Goal: Task Accomplishment & Management: Complete application form

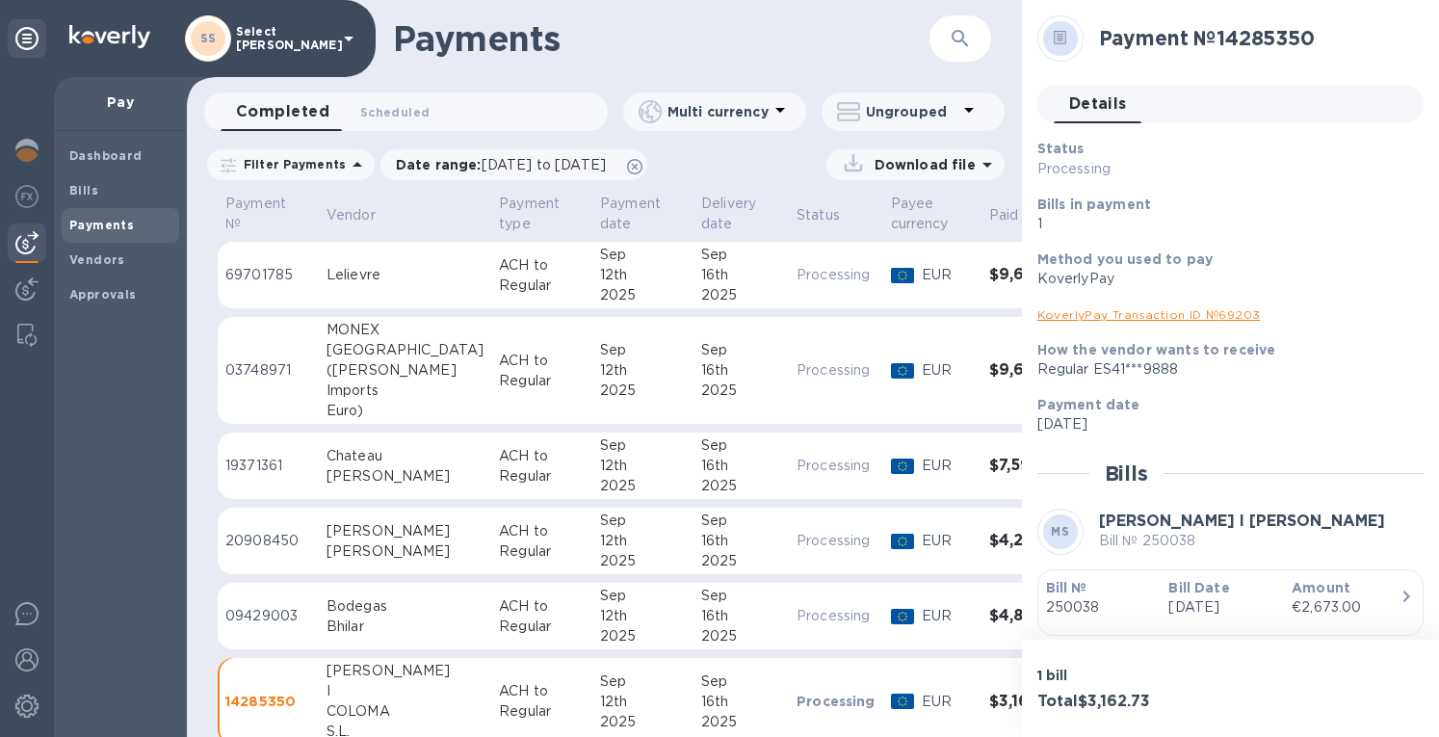
scroll to position [193, 0]
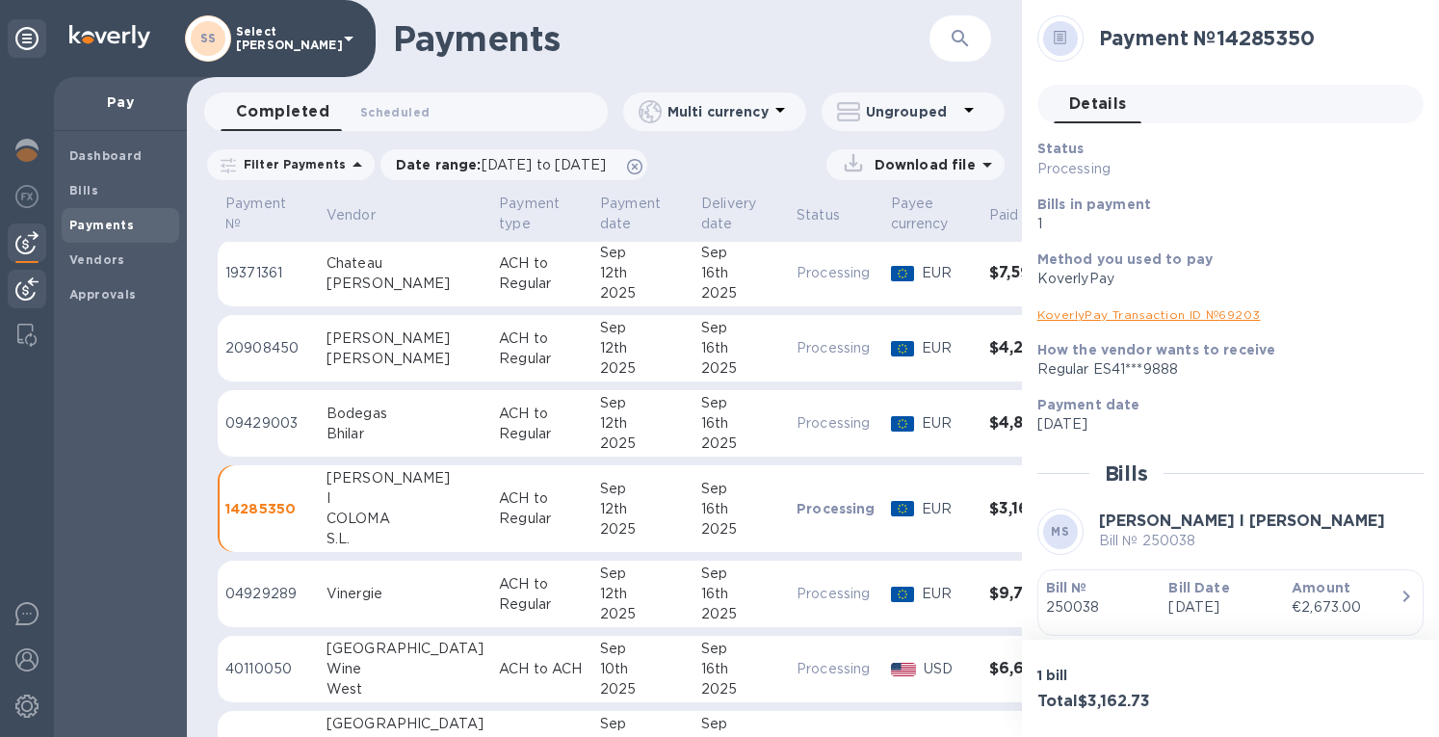
click at [17, 286] on img at bounding box center [26, 288] width 23 height 23
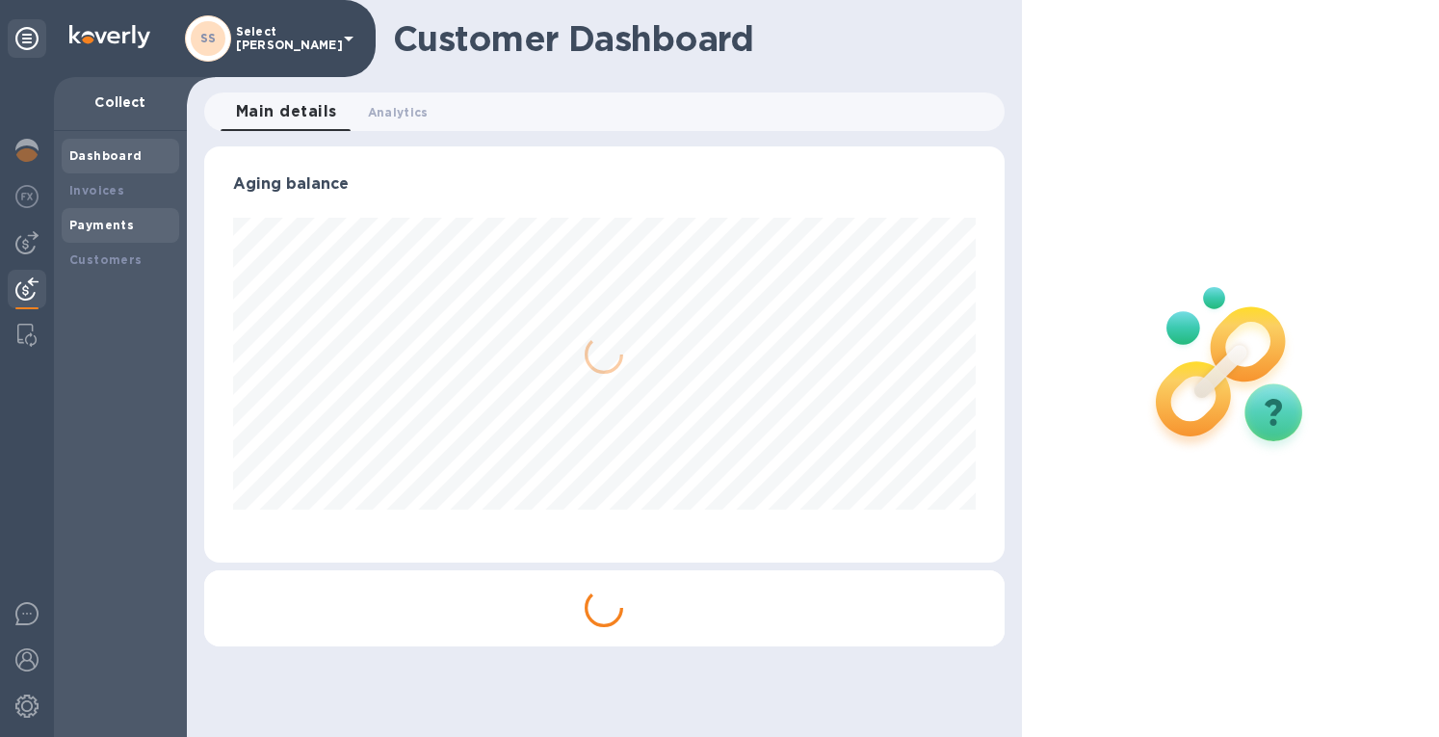
scroll to position [962604, 962228]
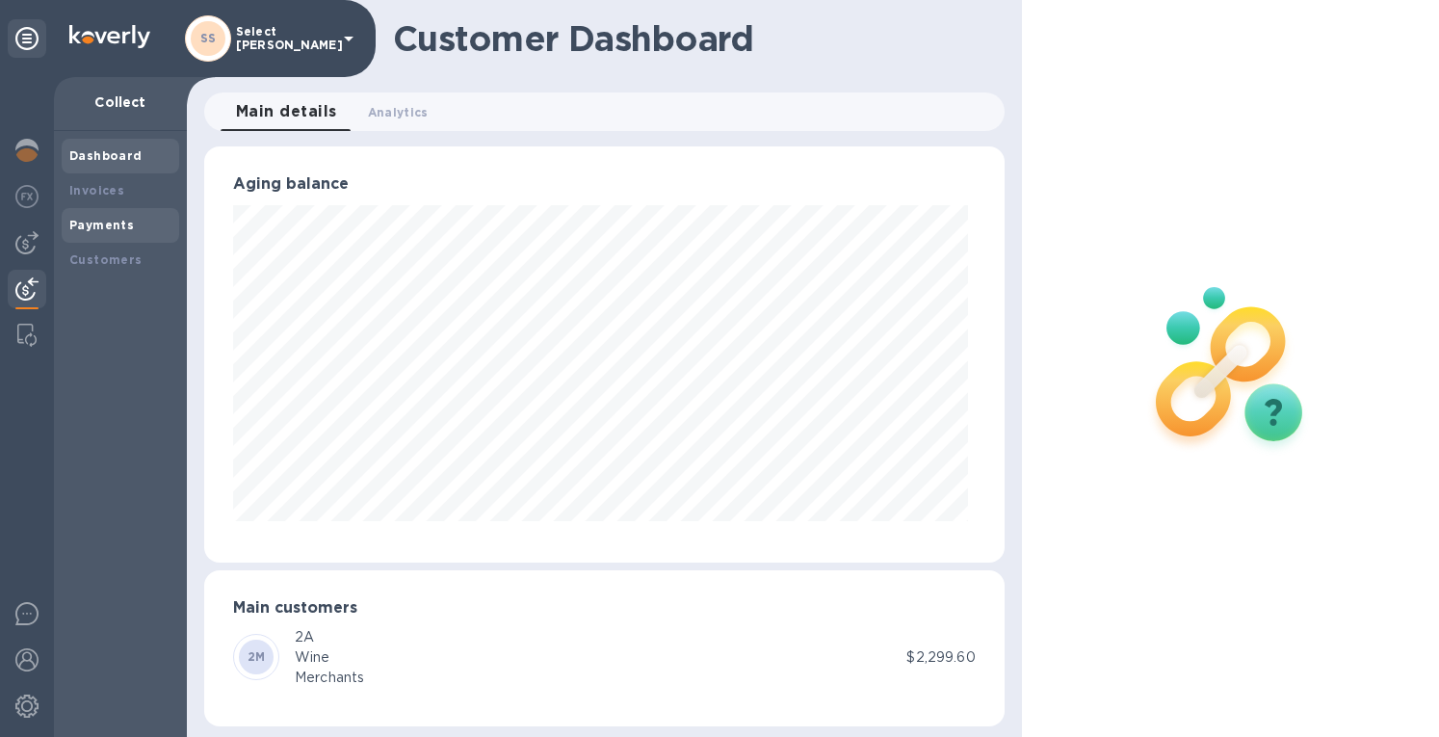
click at [98, 225] on b "Payments" at bounding box center [101, 225] width 65 height 14
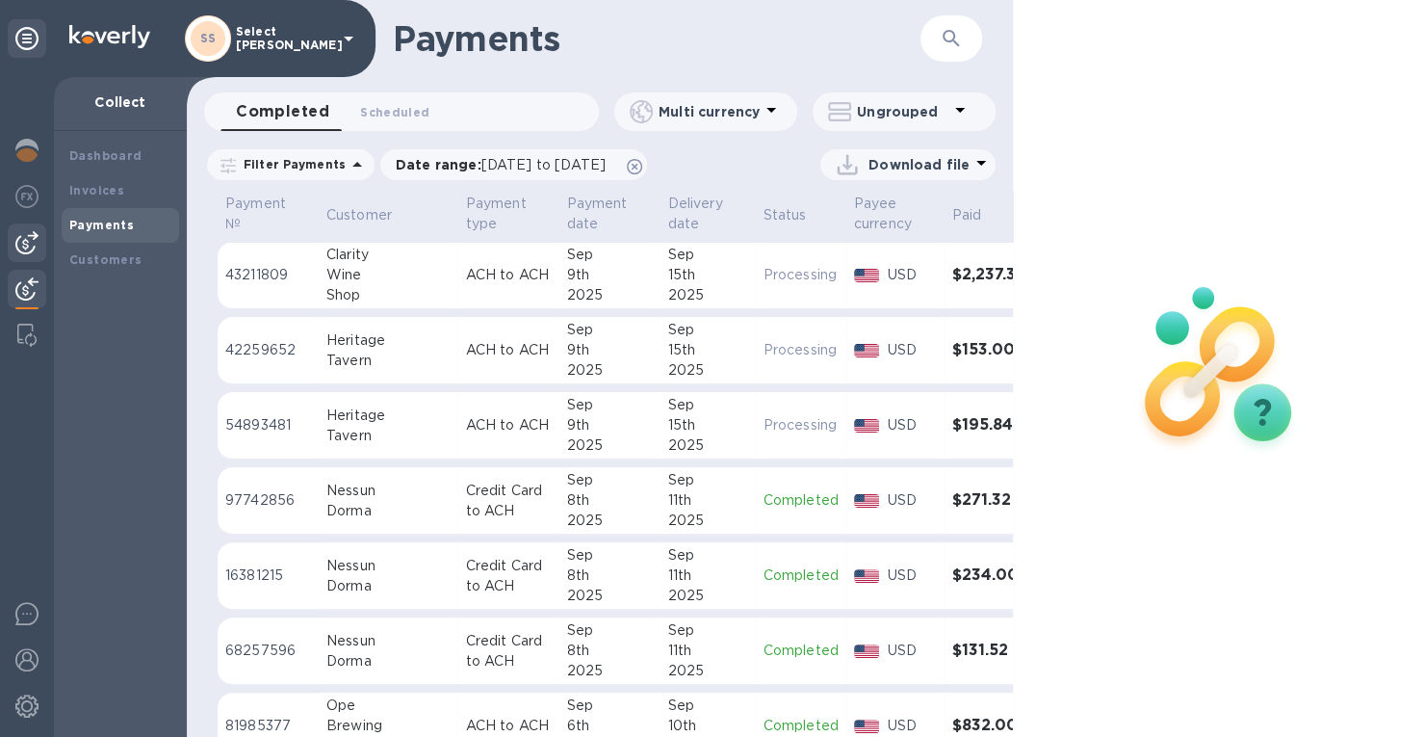
click at [20, 242] on img at bounding box center [26, 242] width 23 height 23
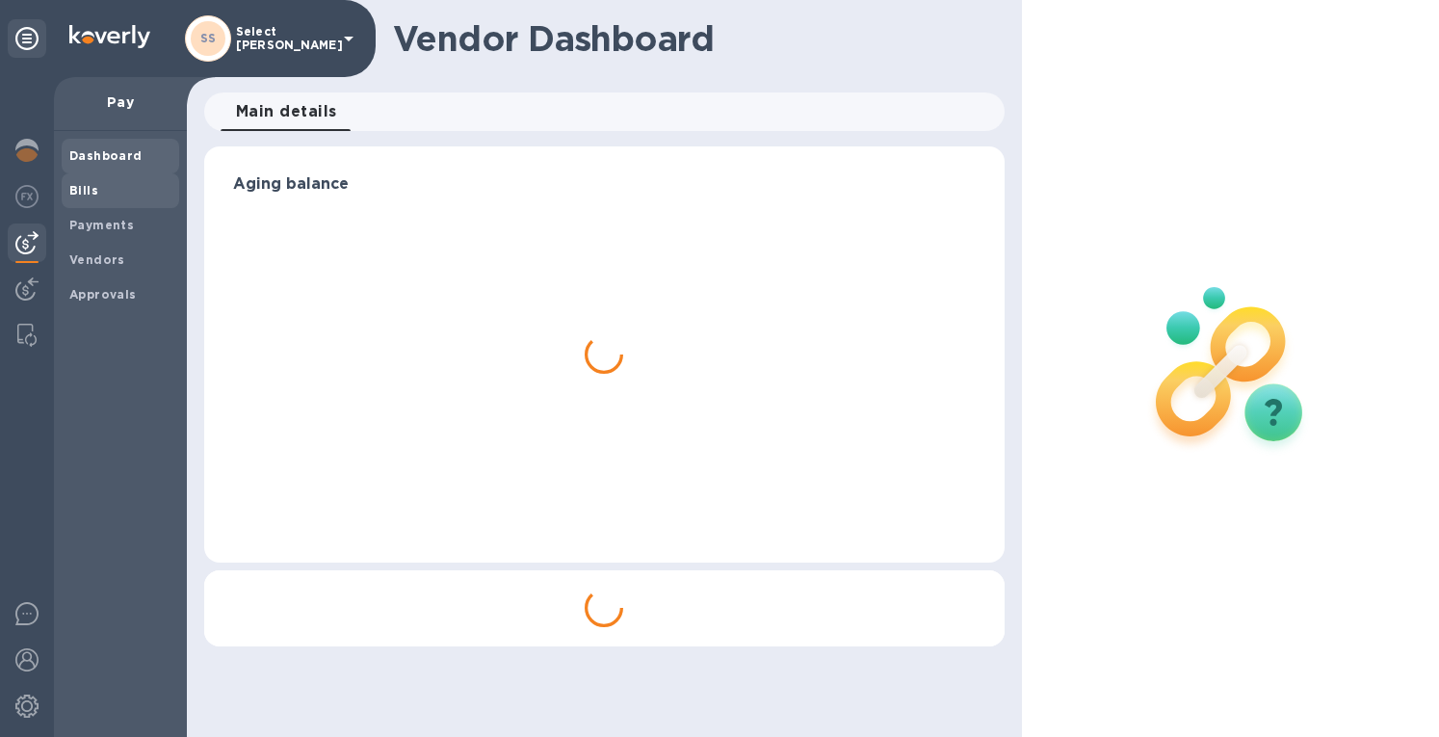
click at [101, 190] on span "Bills" at bounding box center [120, 190] width 102 height 19
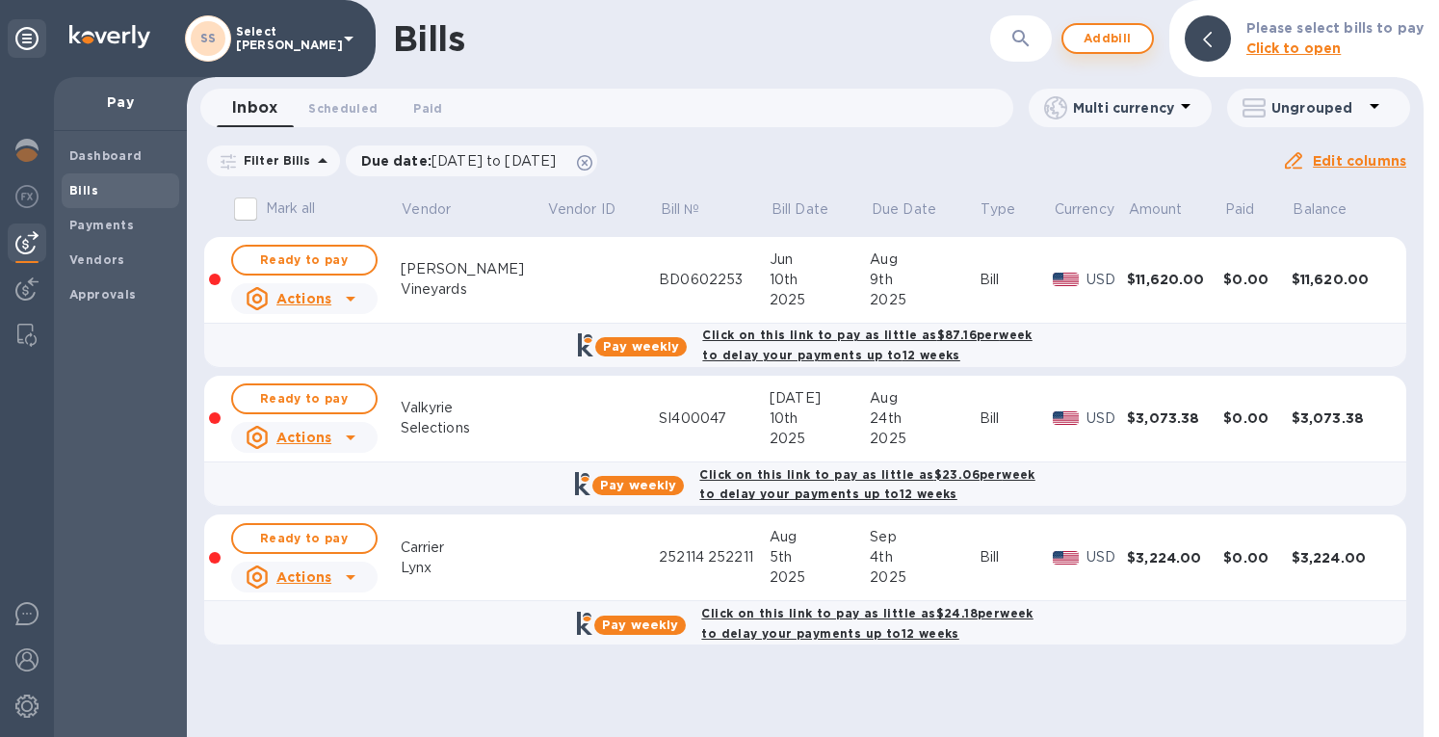
click at [1107, 43] on span "Add bill" at bounding box center [1108, 38] width 58 height 23
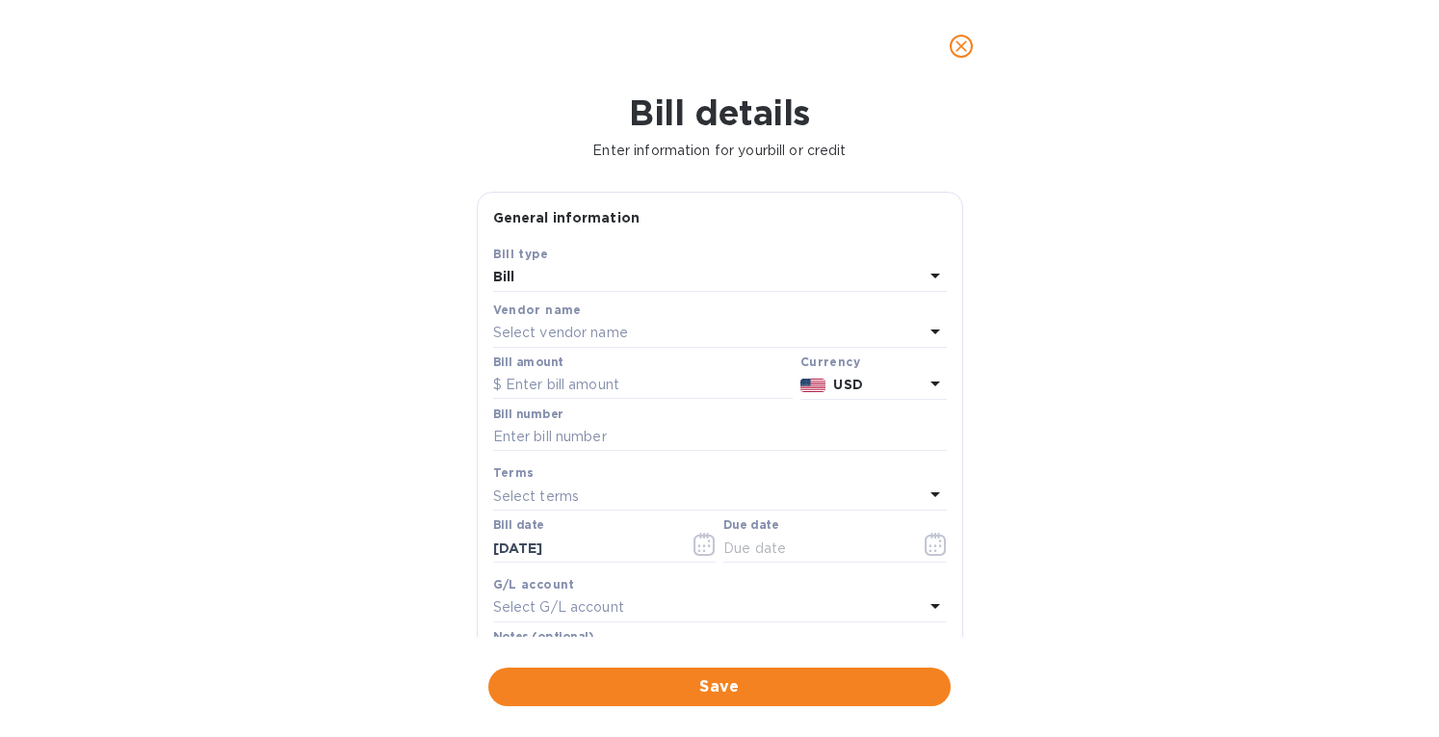
click at [526, 328] on p "Select vendor name" at bounding box center [560, 333] width 135 height 20
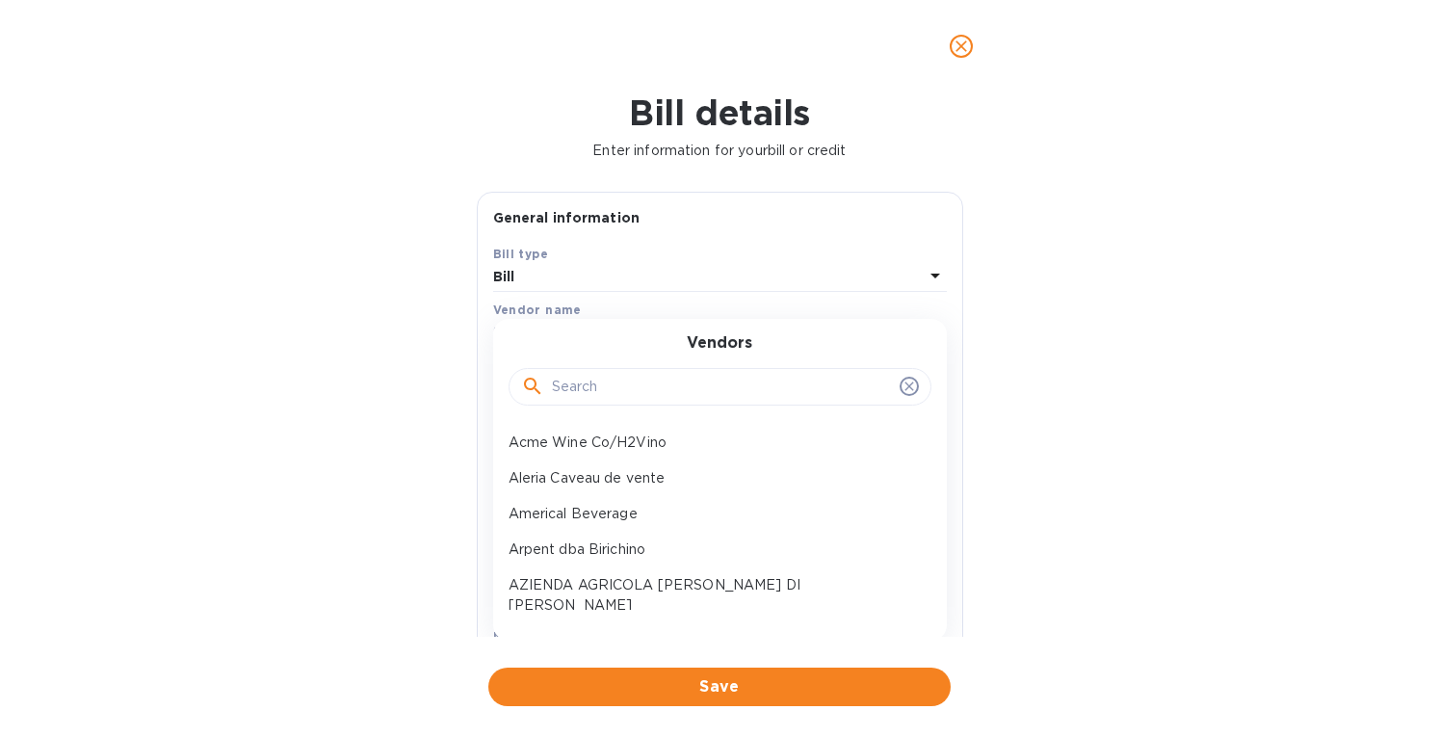
click at [560, 382] on input "text" at bounding box center [722, 387] width 340 height 29
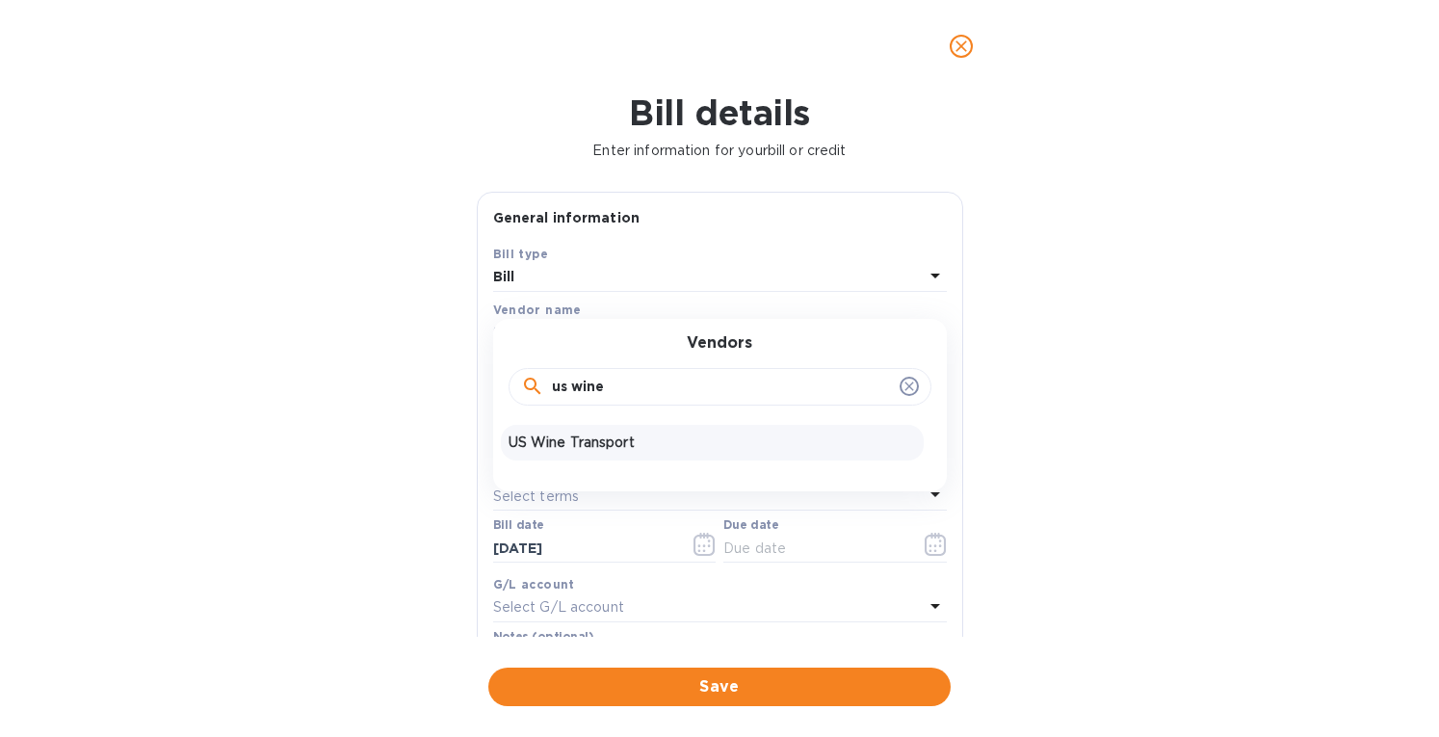
type input "us wine"
click at [591, 446] on p "US Wine Transport" at bounding box center [711, 442] width 407 height 20
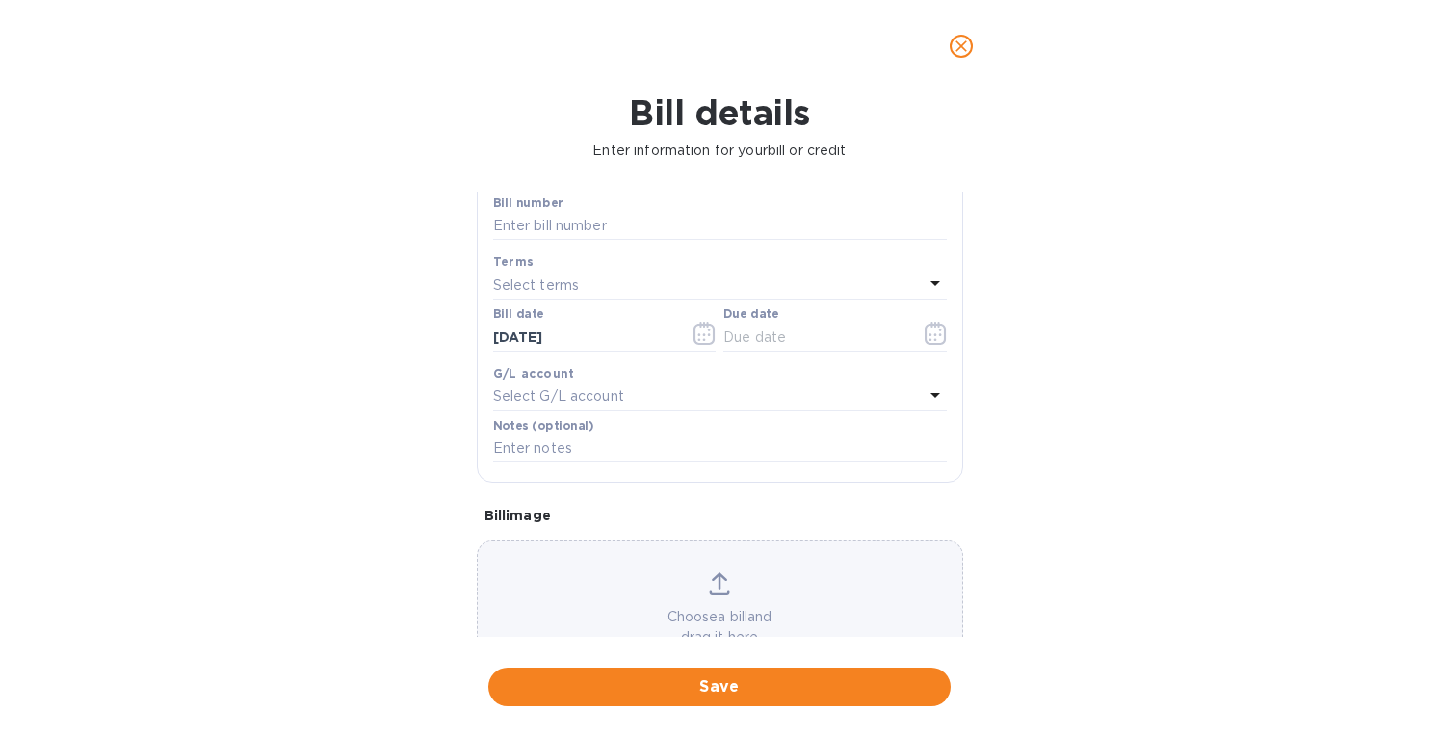
scroll to position [275, 0]
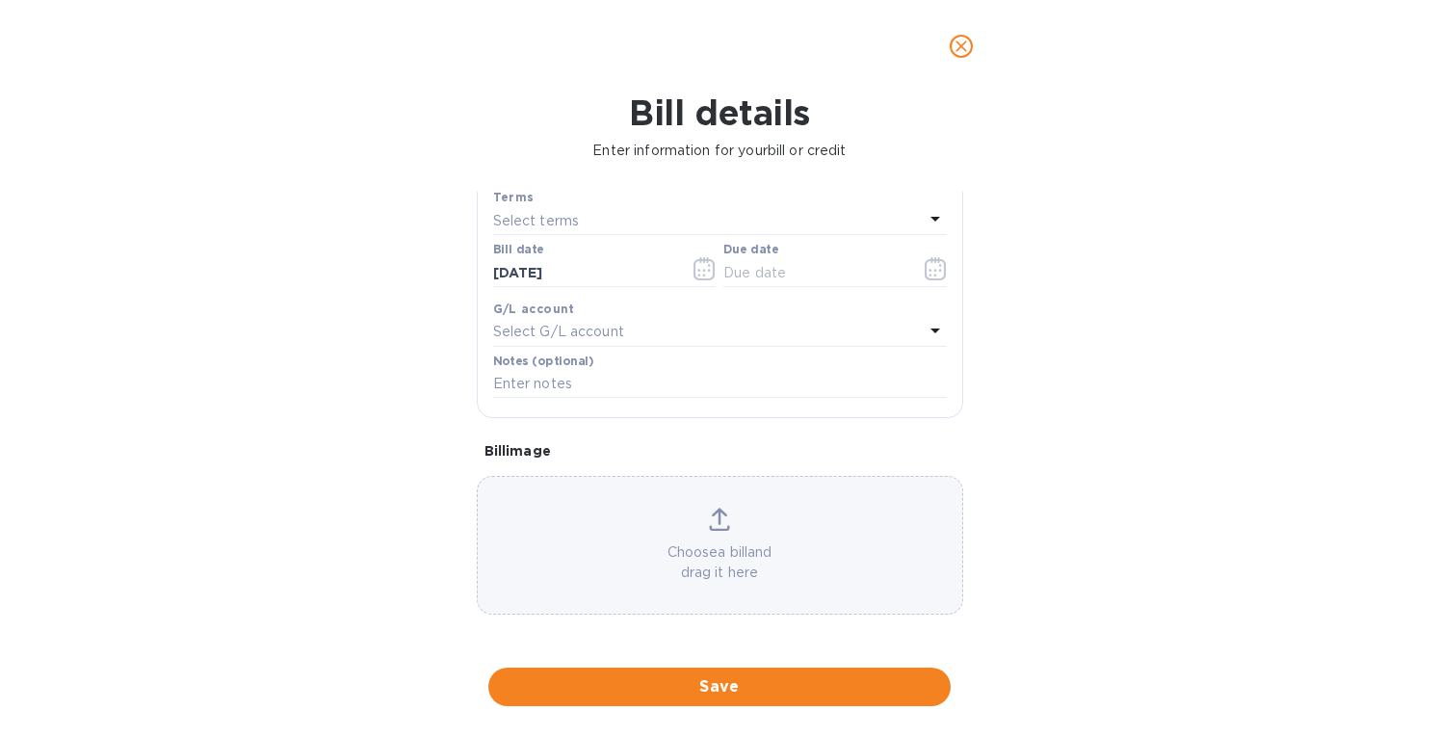
click at [709, 523] on icon at bounding box center [719, 519] width 21 height 23
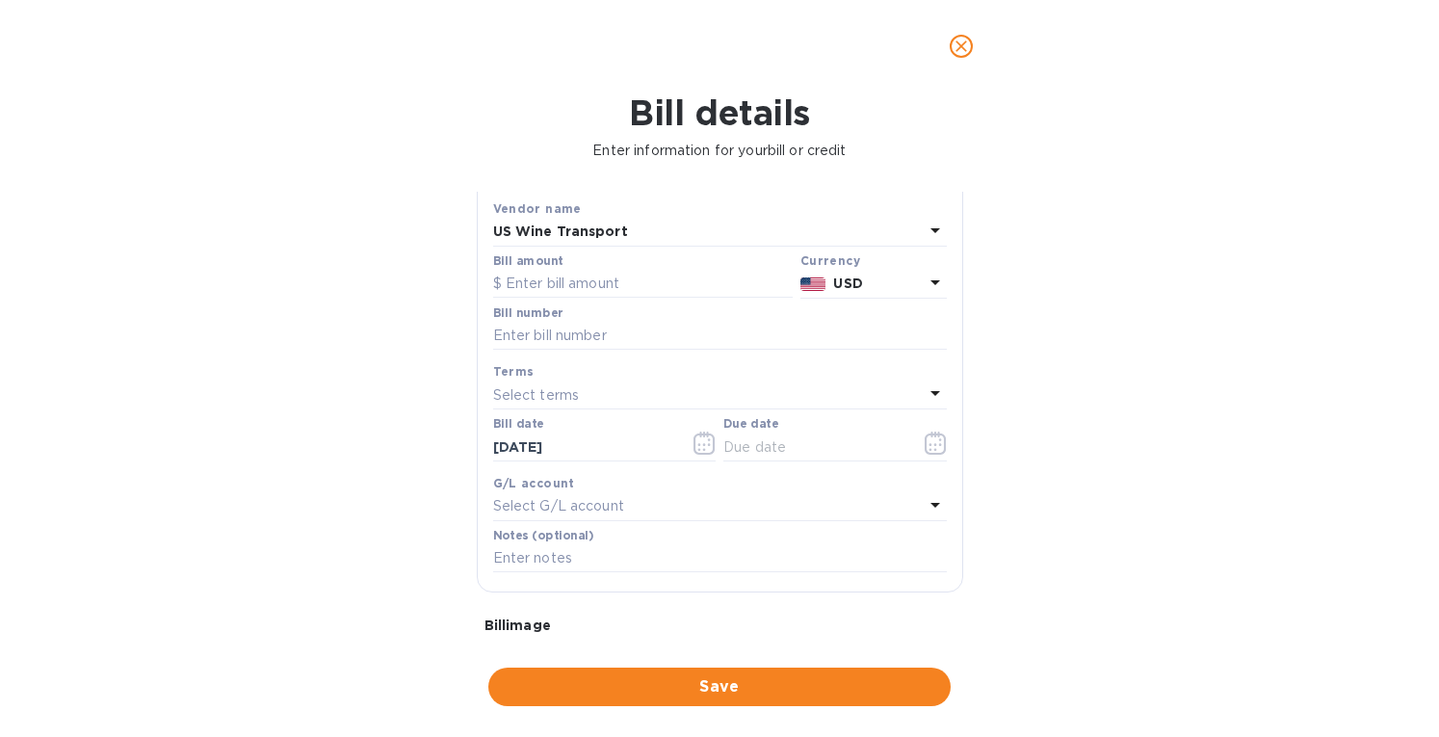
scroll to position [83, 0]
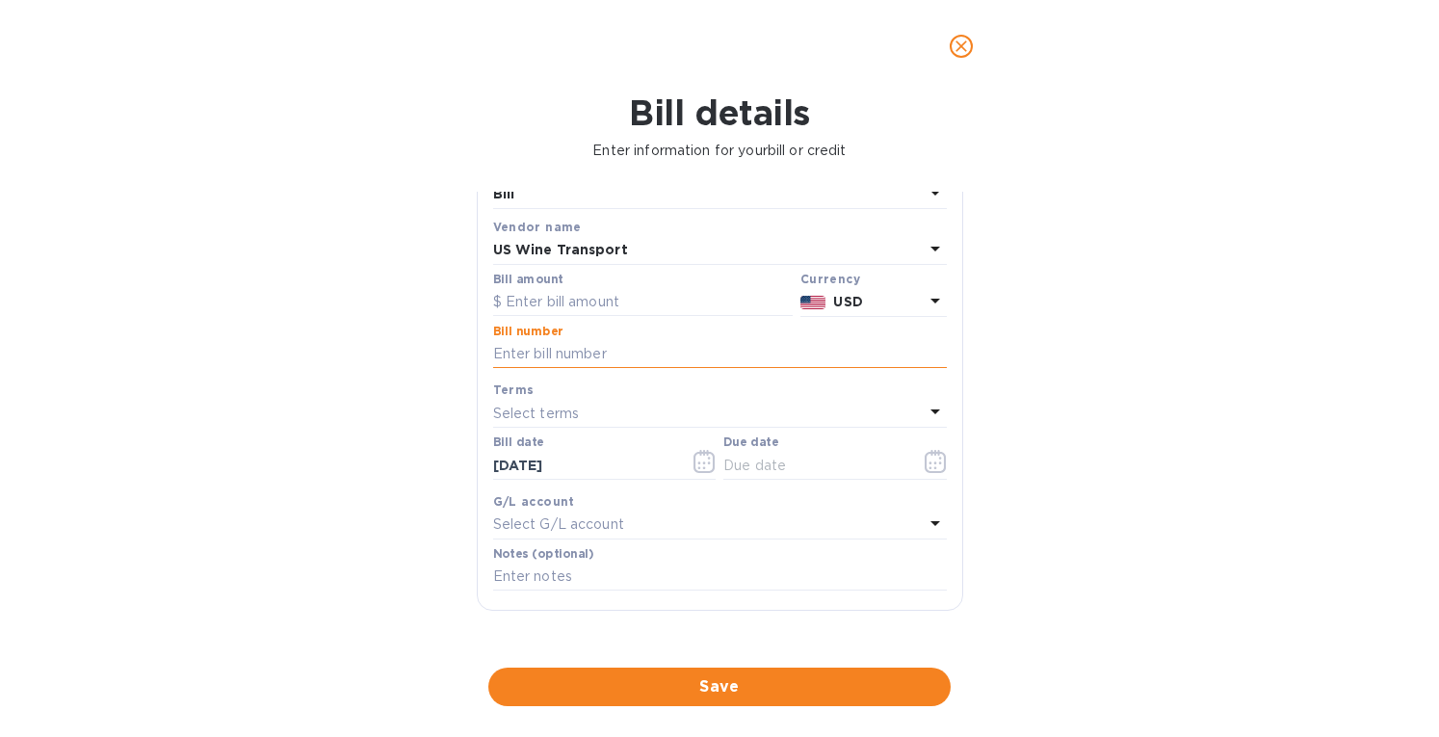
click at [550, 352] on input "text" at bounding box center [720, 354] width 454 height 29
type input "M35074-INTL"
click at [530, 298] on input "text" at bounding box center [642, 302] width 299 height 29
paste input "4,940.95"
type input "4,940.95"
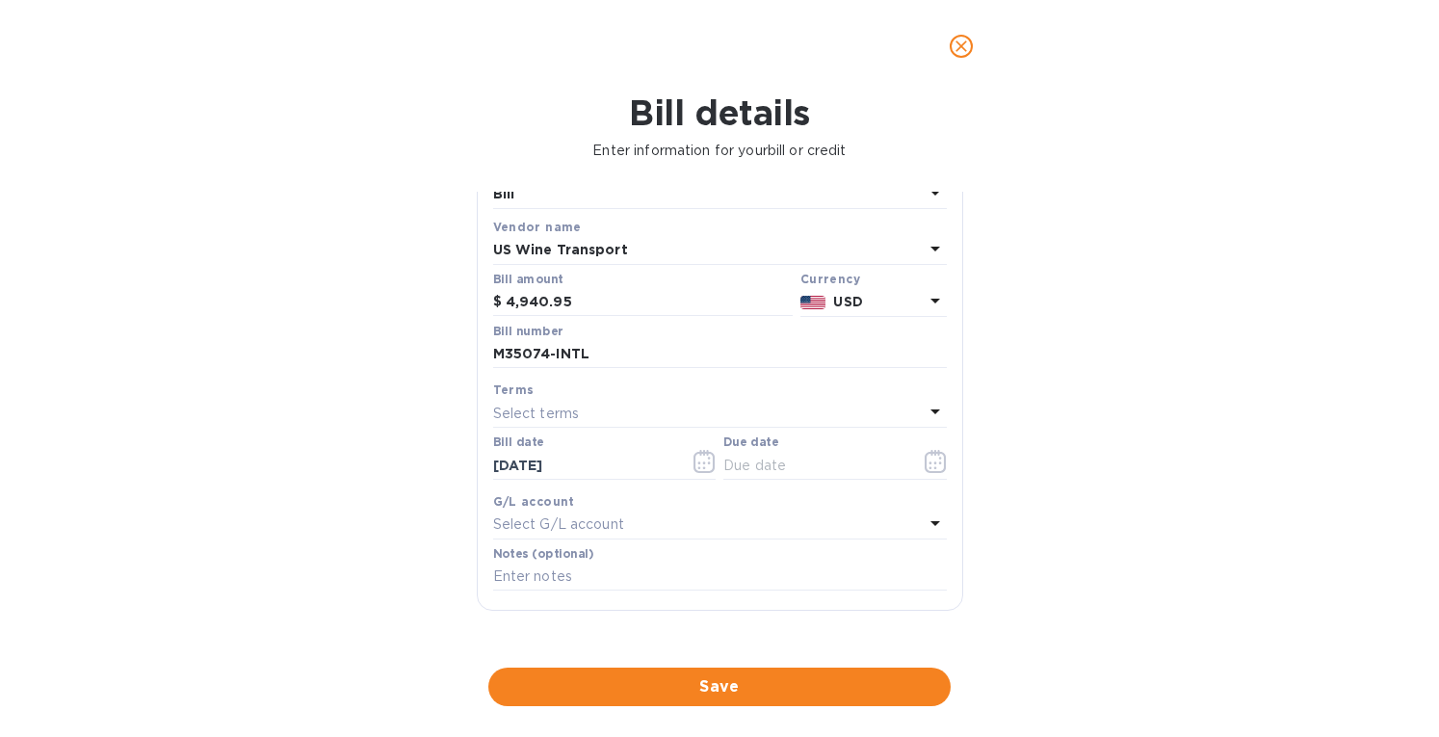
click at [593, 405] on div "Select terms" at bounding box center [708, 413] width 430 height 27
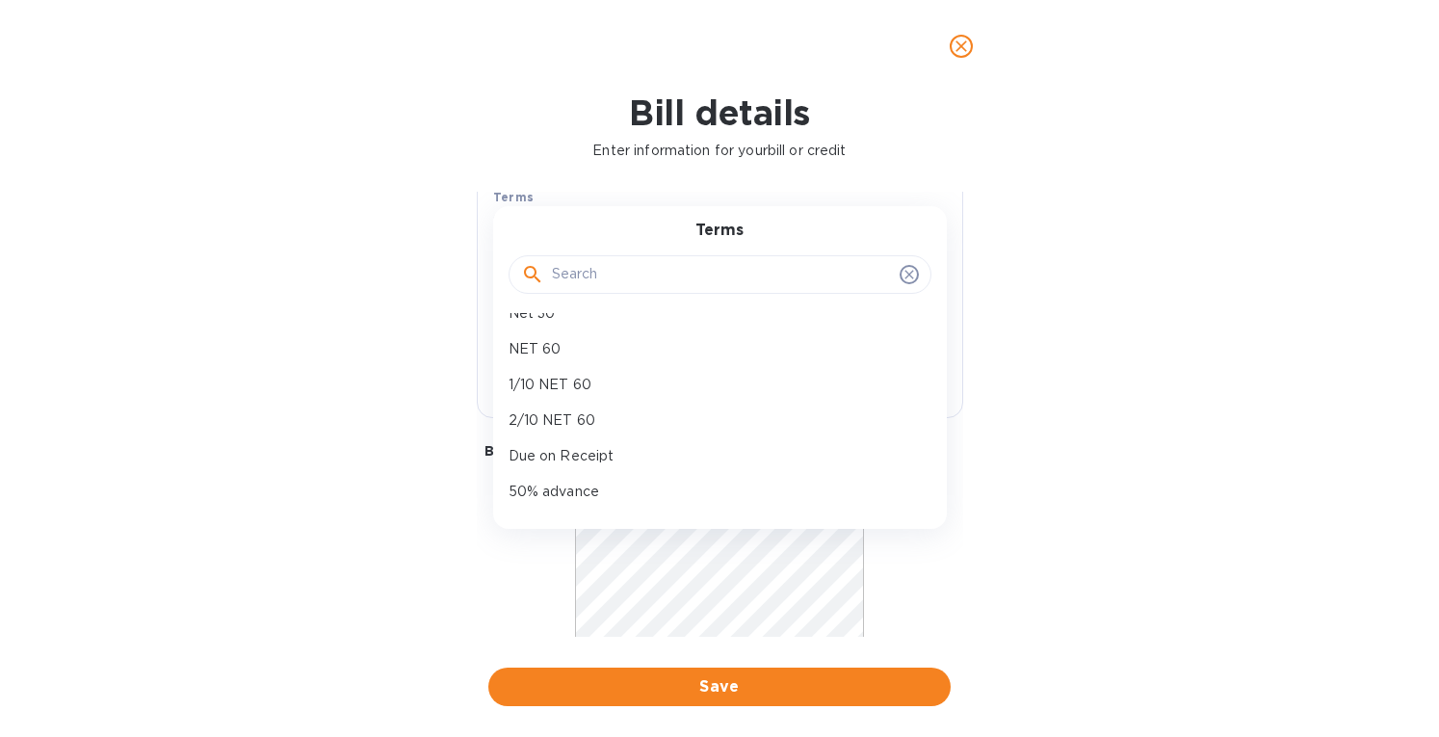
scroll to position [0, 0]
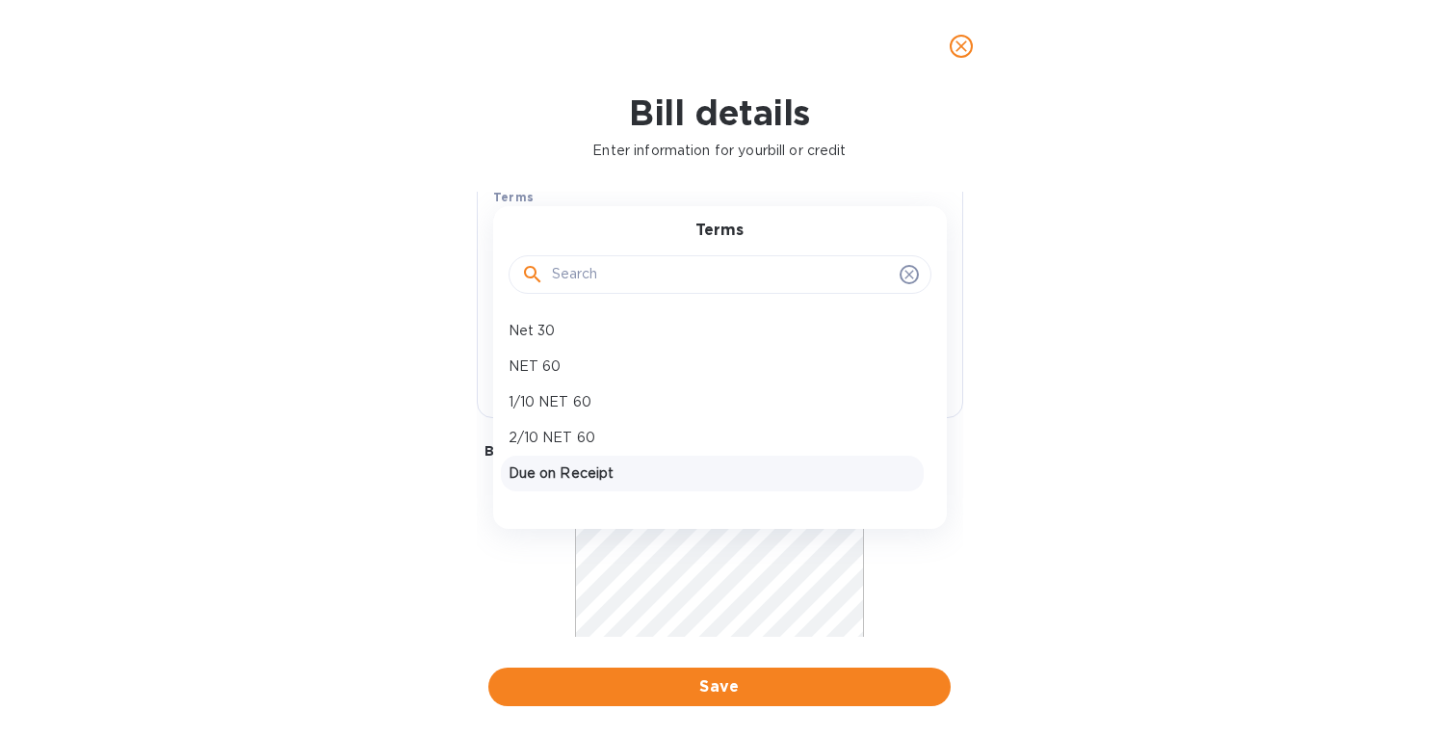
click at [574, 467] on p "Due on Receipt" at bounding box center [711, 473] width 407 height 20
type input "[DATE]"
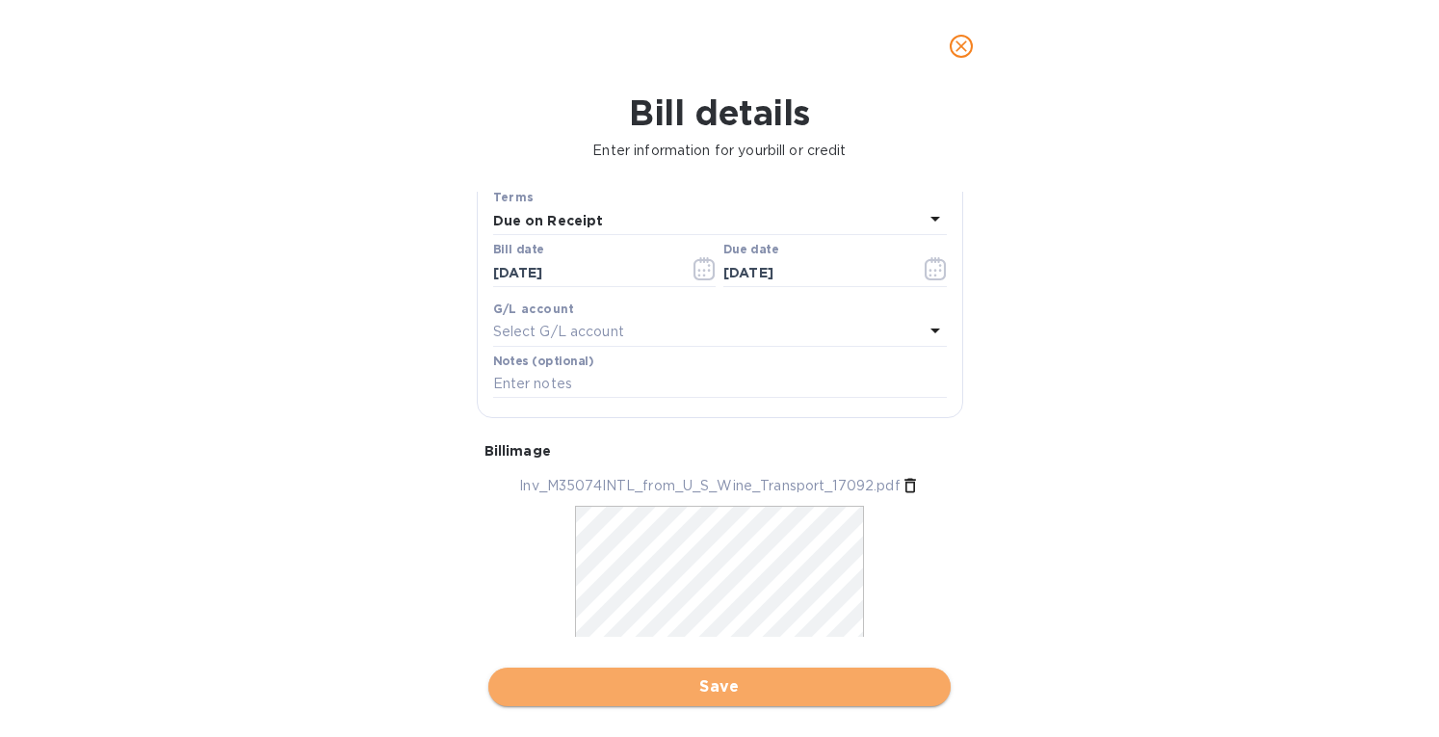
click at [670, 669] on button "Save" at bounding box center [719, 686] width 462 height 39
